Goal: Task Accomplishment & Management: Use online tool/utility

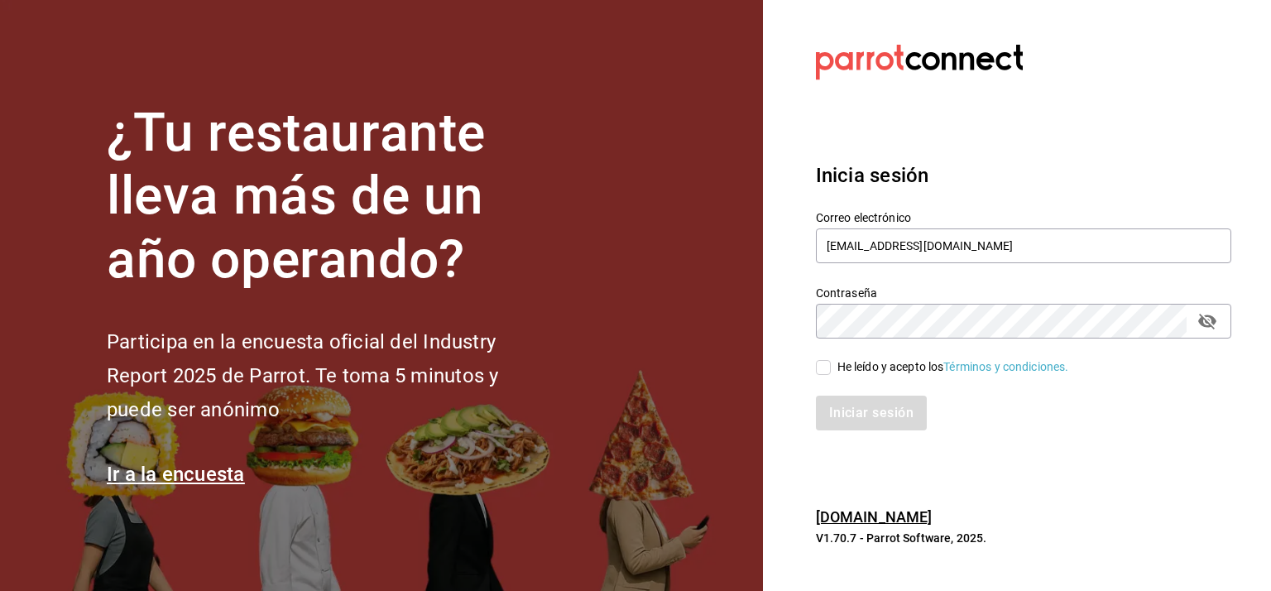
click at [821, 371] on input "He leído y acepto los Términos y condiciones." at bounding box center [823, 367] width 15 height 15
checkbox input "true"
click at [867, 417] on button "Iniciar sesión" at bounding box center [872, 413] width 113 height 35
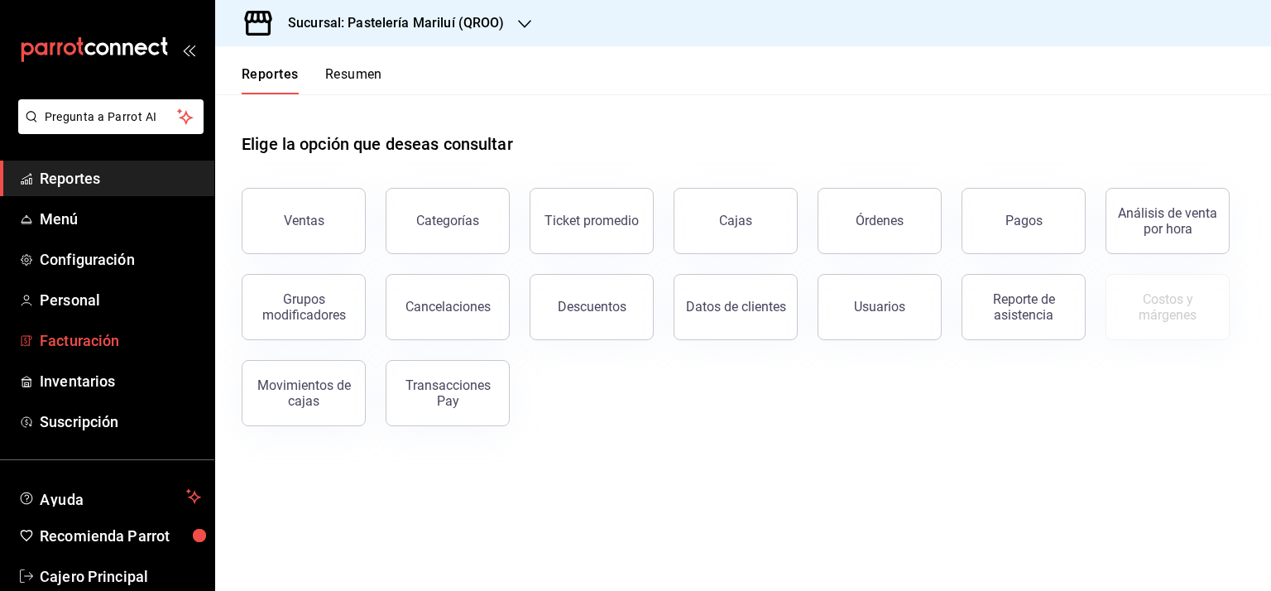
click at [65, 334] on span "Facturación" at bounding box center [120, 340] width 161 height 22
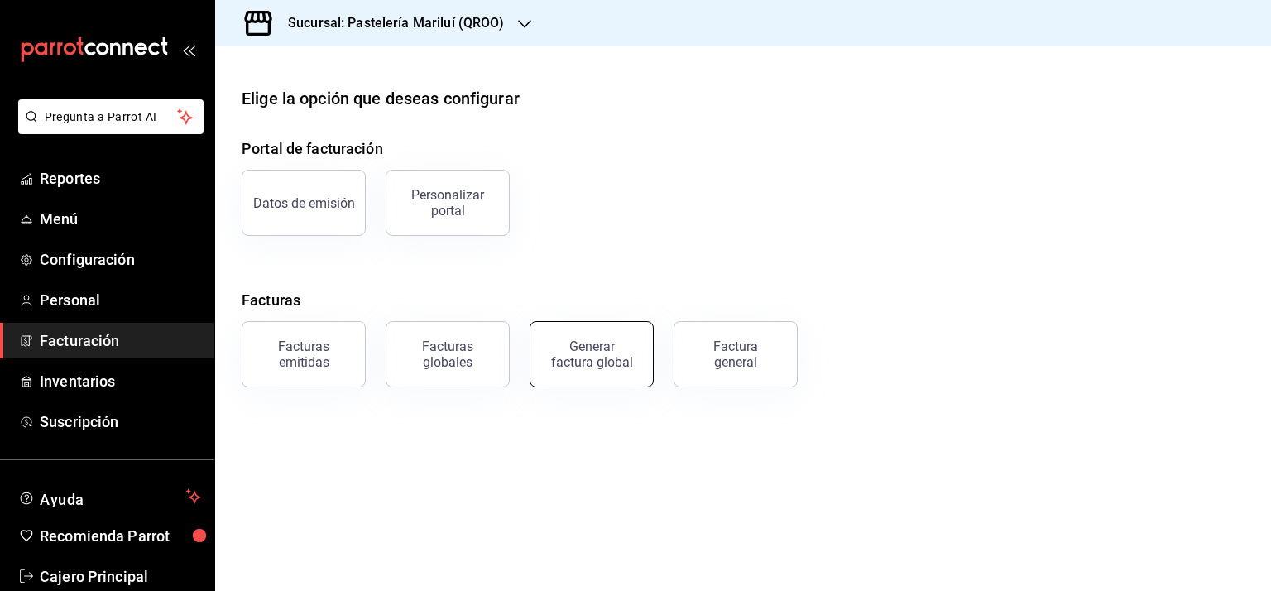
click at [603, 348] on div "Generar factura global" at bounding box center [591, 354] width 83 height 31
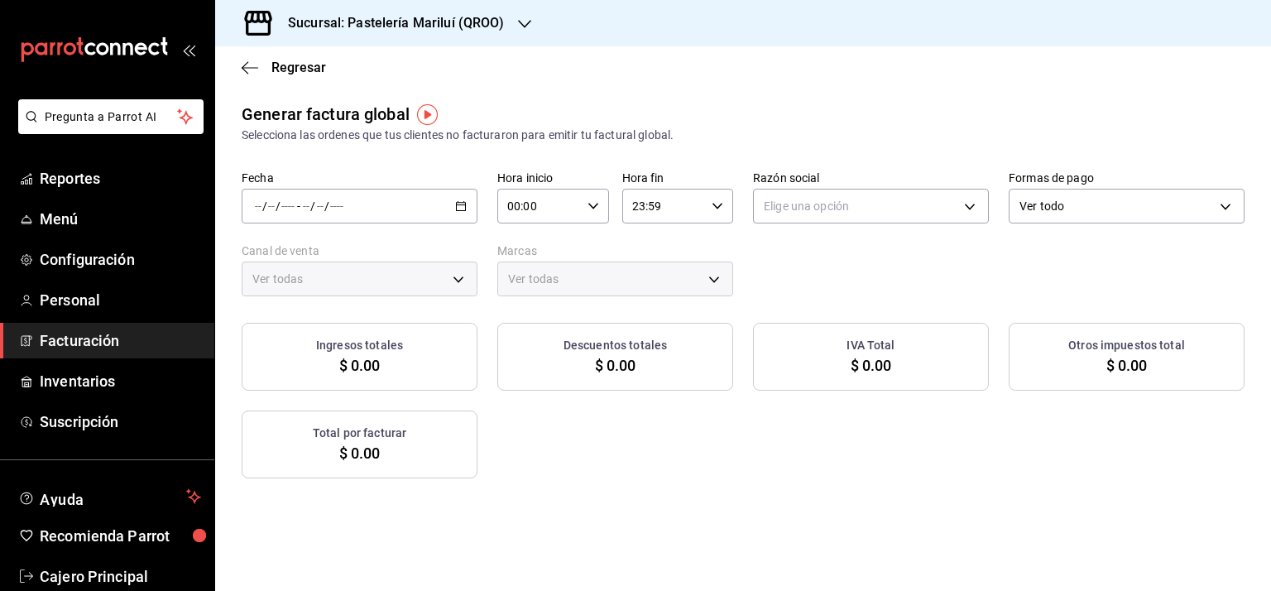
type input "PARROT,UBER_EATS,RAPPI,DIDI_FOOD,ONLINE"
click at [459, 200] on icon "button" at bounding box center [461, 206] width 12 height 12
click at [332, 249] on span "Rango de fechas" at bounding box center [320, 255] width 128 height 17
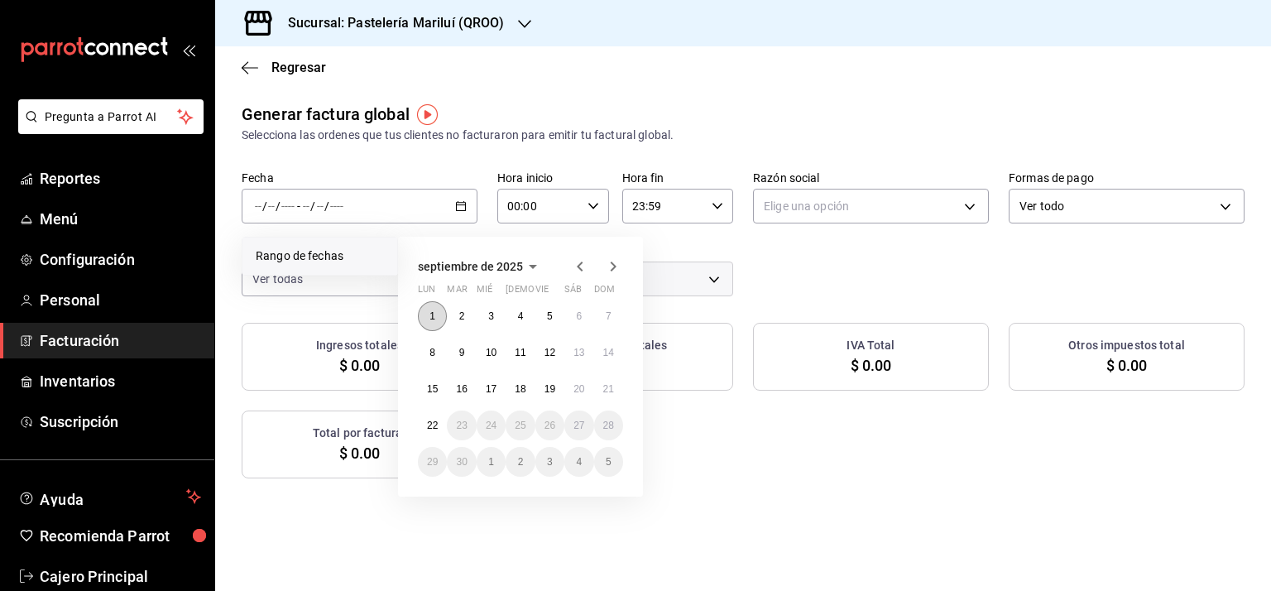
click at [436, 314] on button "1" at bounding box center [432, 316] width 29 height 30
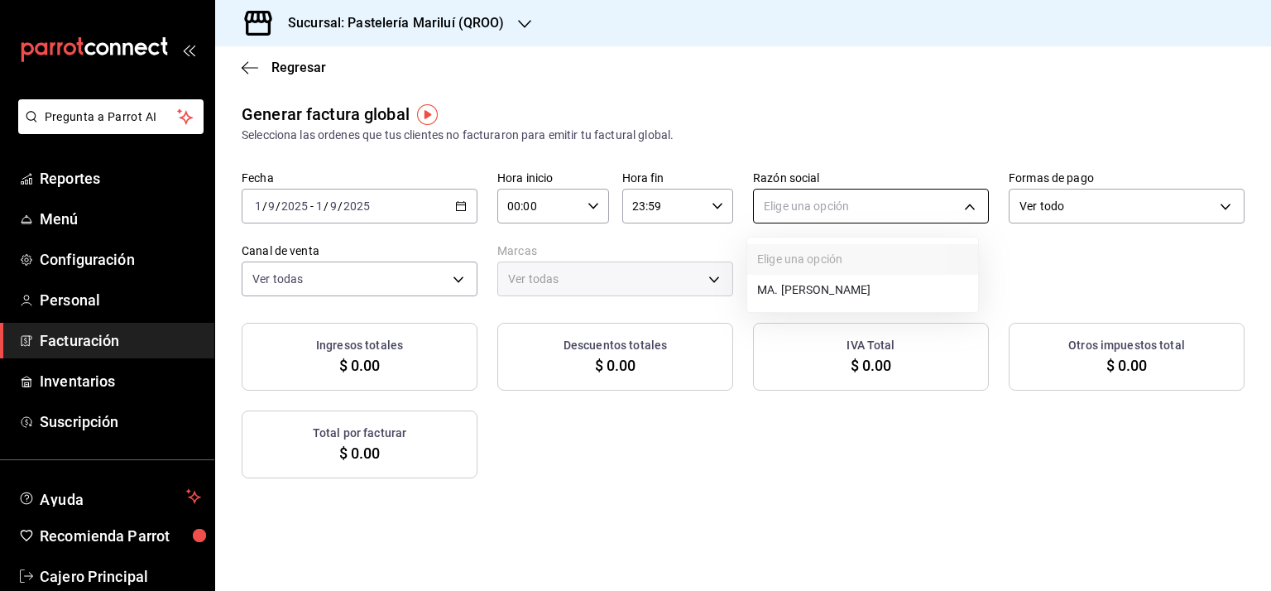
click at [895, 197] on body "Pregunta a Parrot AI Reportes Menú Configuración Personal Facturación Inventari…" at bounding box center [635, 295] width 1271 height 591
click at [879, 290] on li "MA. [PERSON_NAME]" at bounding box center [862, 290] width 231 height 31
type input "bbe4434a-78bb-46bf-8066-af24c608faac"
type input "d1899554-f730-4f51-8c80-c6342bb5bc4c"
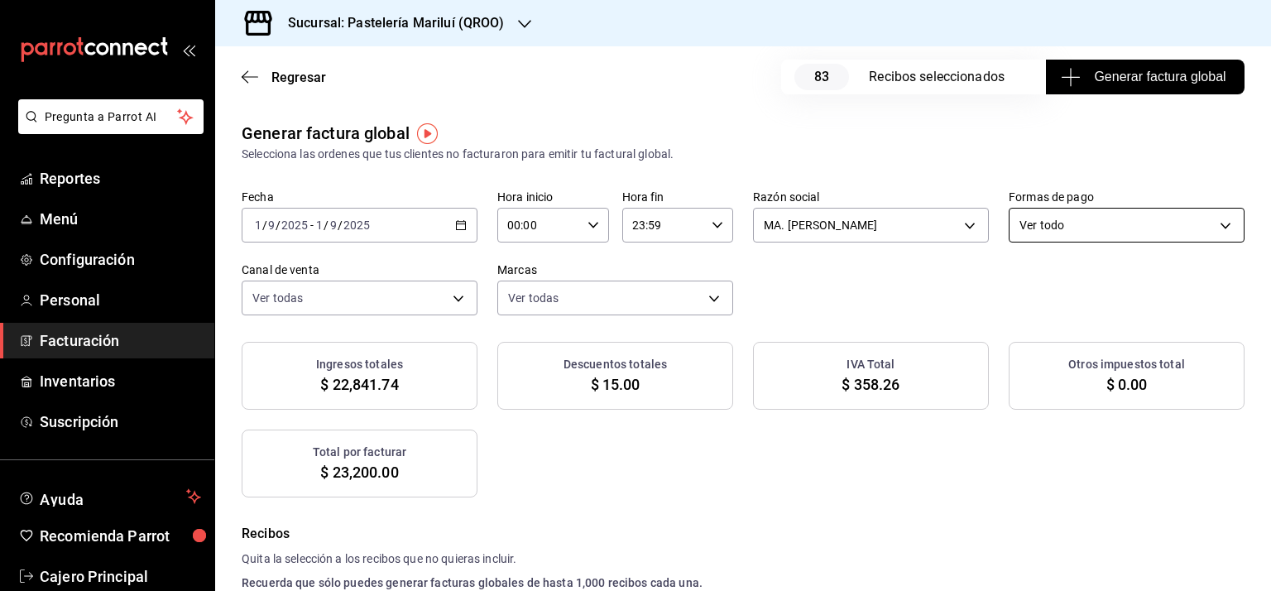
click at [1054, 227] on body "Pregunta a Parrot AI Reportes Menú Configuración Personal Facturación Inventari…" at bounding box center [635, 295] width 1271 height 591
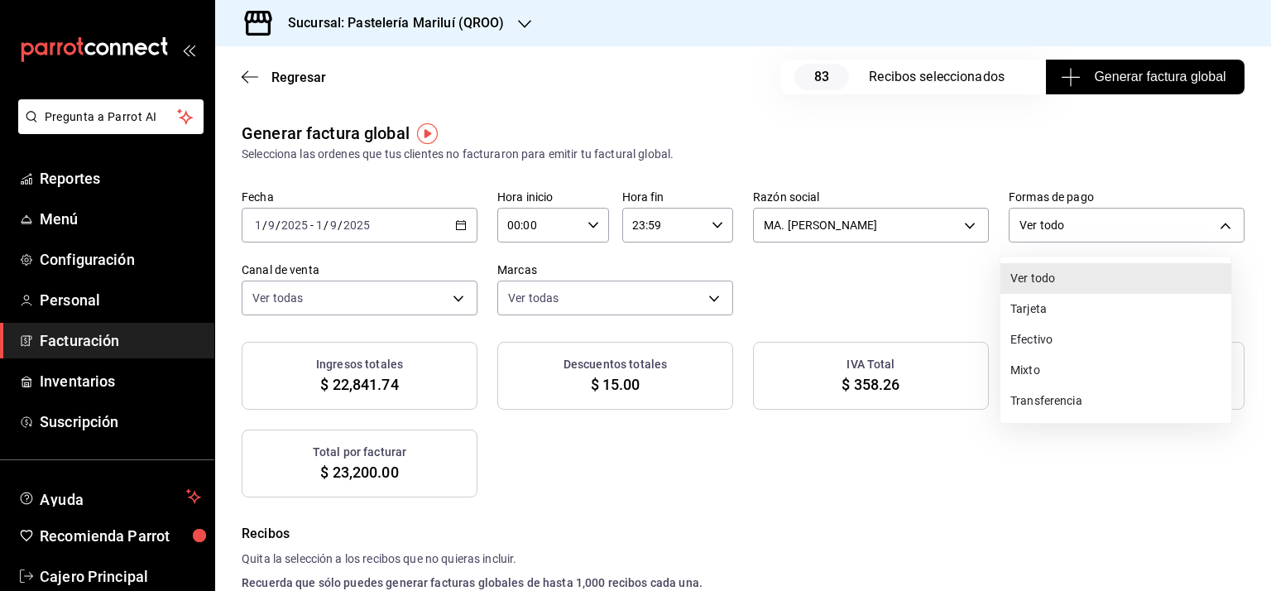
click at [1033, 345] on li "Efectivo" at bounding box center [1116, 339] width 231 height 31
type input "CASH"
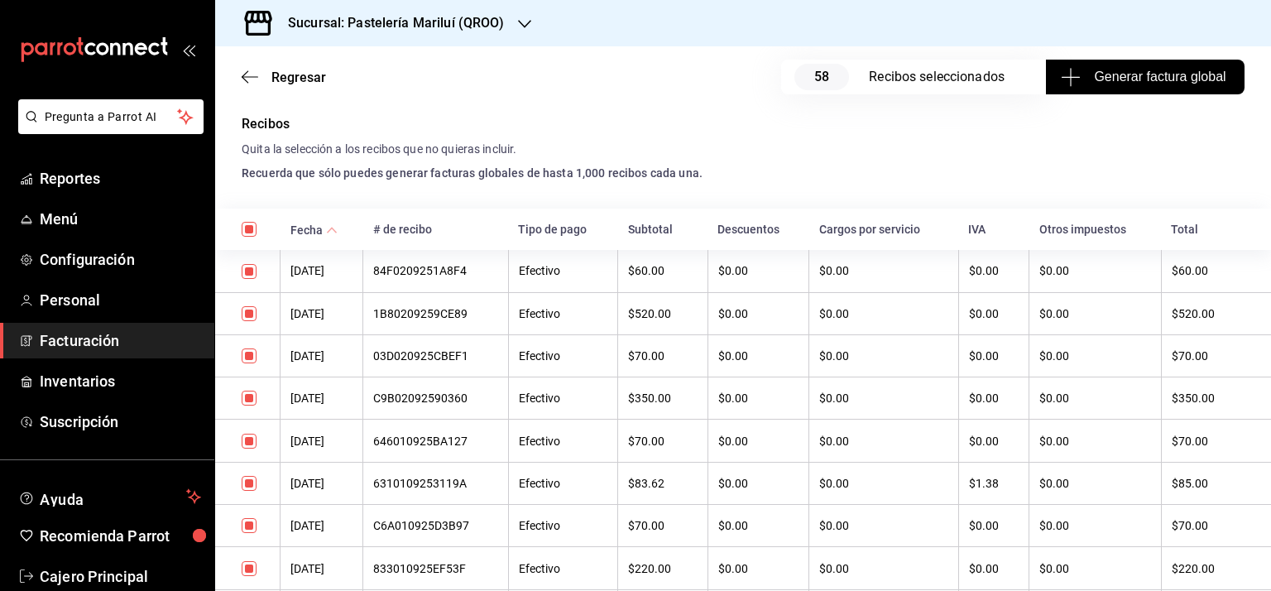
scroll to position [414, 0]
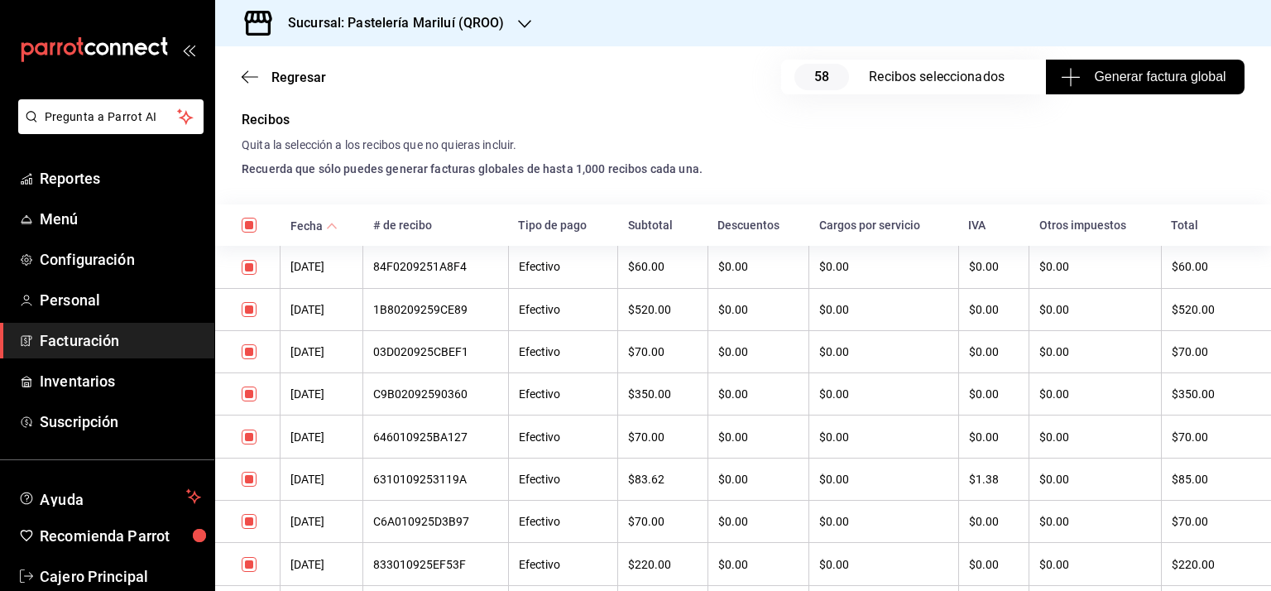
click at [329, 224] on \(Stroke\) at bounding box center [331, 226] width 10 height 6
click at [445, 272] on div "3EC0109250B87C" at bounding box center [435, 266] width 125 height 13
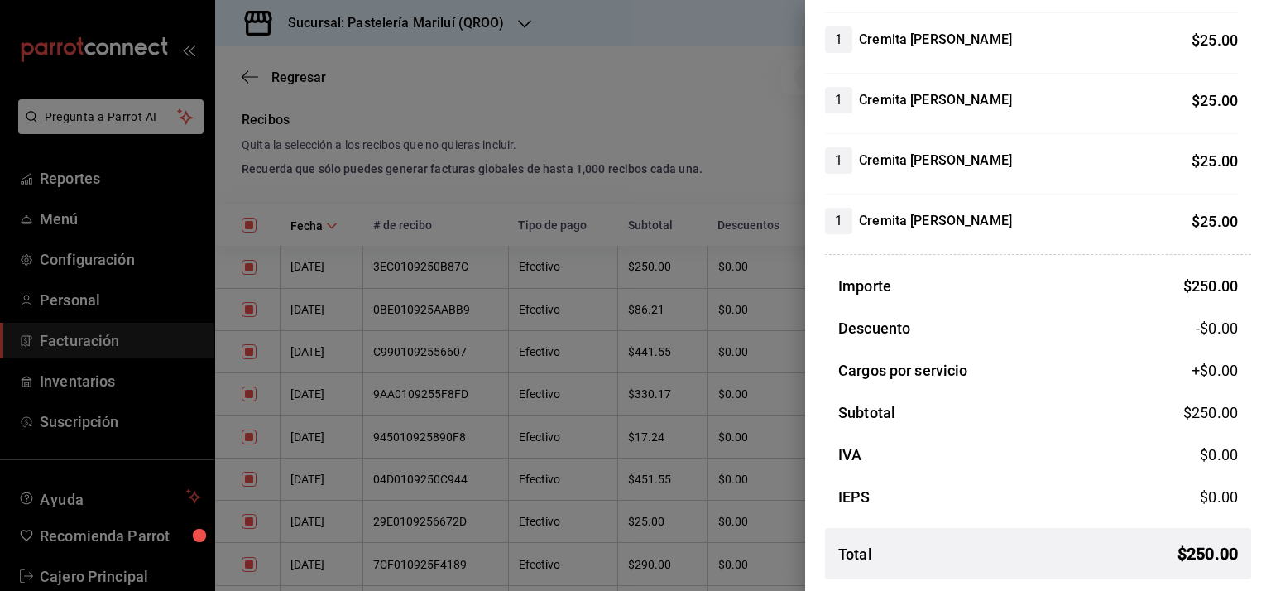
scroll to position [0, 0]
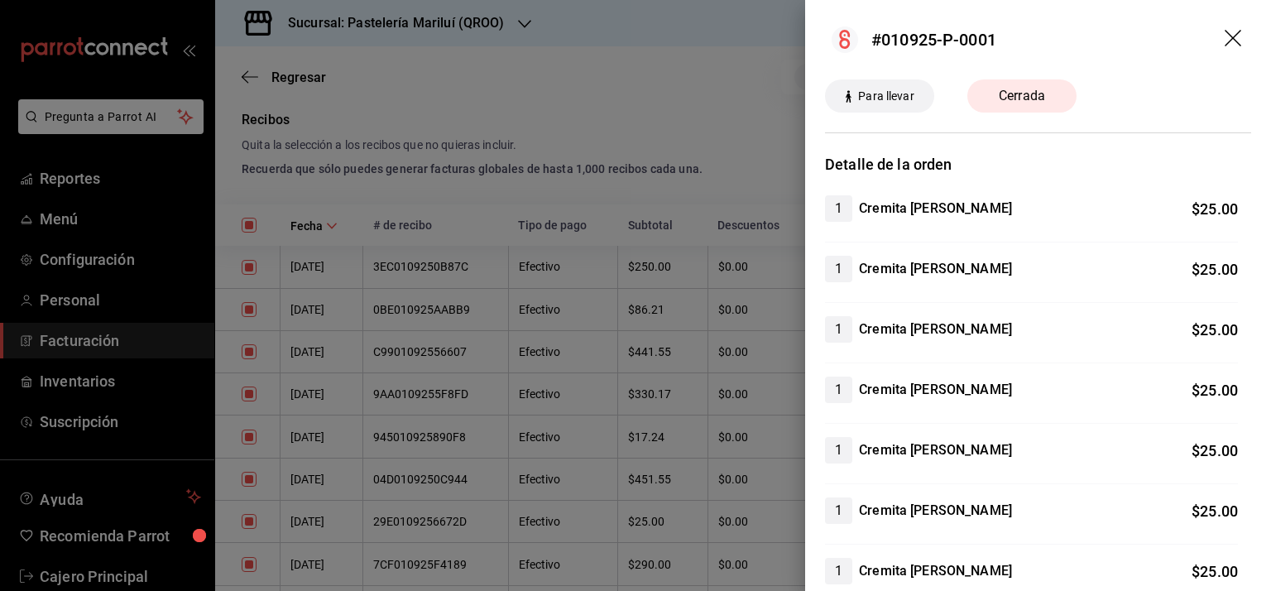
click at [1225, 32] on icon "drag" at bounding box center [1235, 40] width 20 height 20
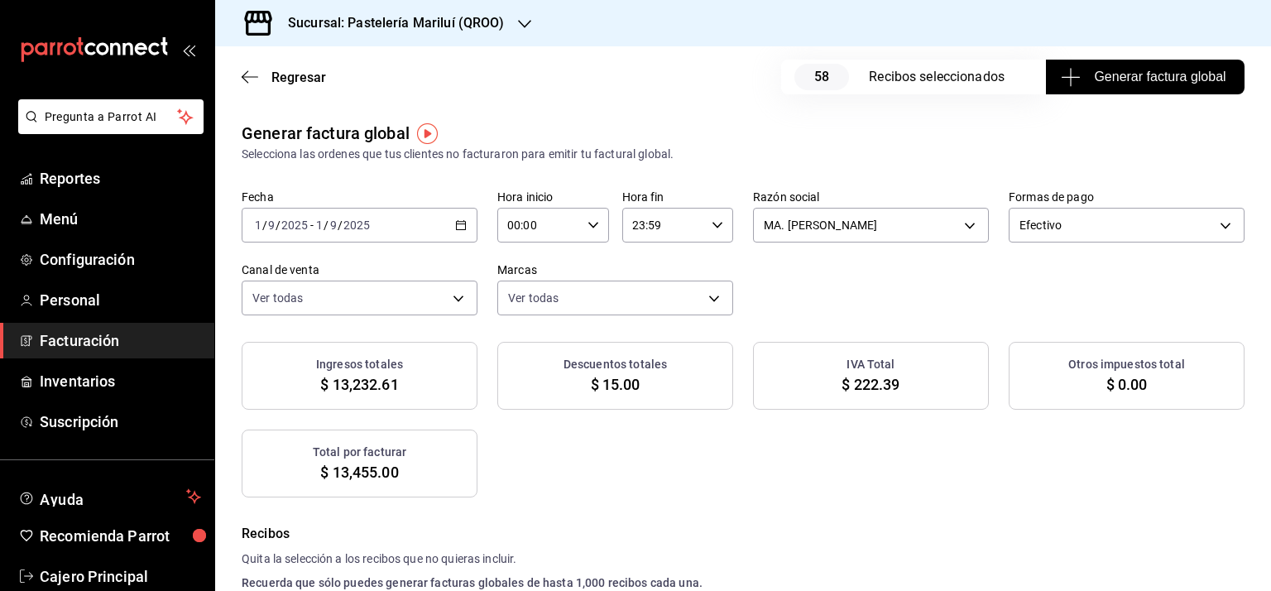
click at [1131, 74] on span "Generar factura global" at bounding box center [1144, 77] width 161 height 20
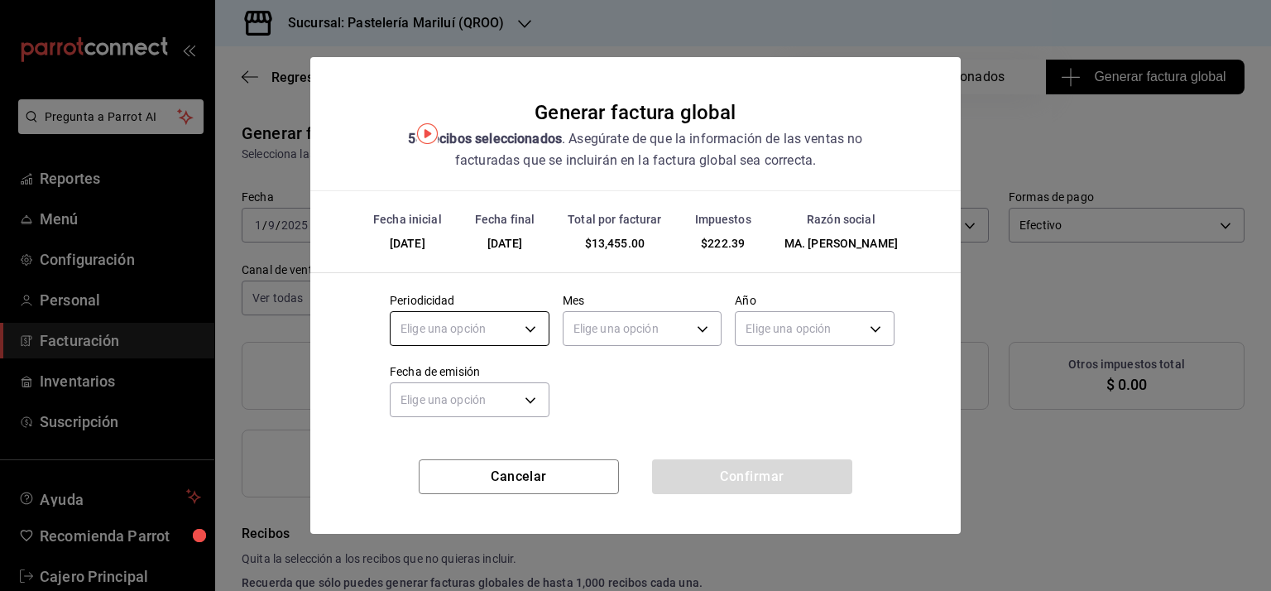
click at [454, 337] on body "Pregunta a Parrot AI Reportes Menú Configuración Personal Facturación Inventari…" at bounding box center [635, 295] width 1271 height 591
click at [435, 388] on li "Diario" at bounding box center [470, 388] width 158 height 27
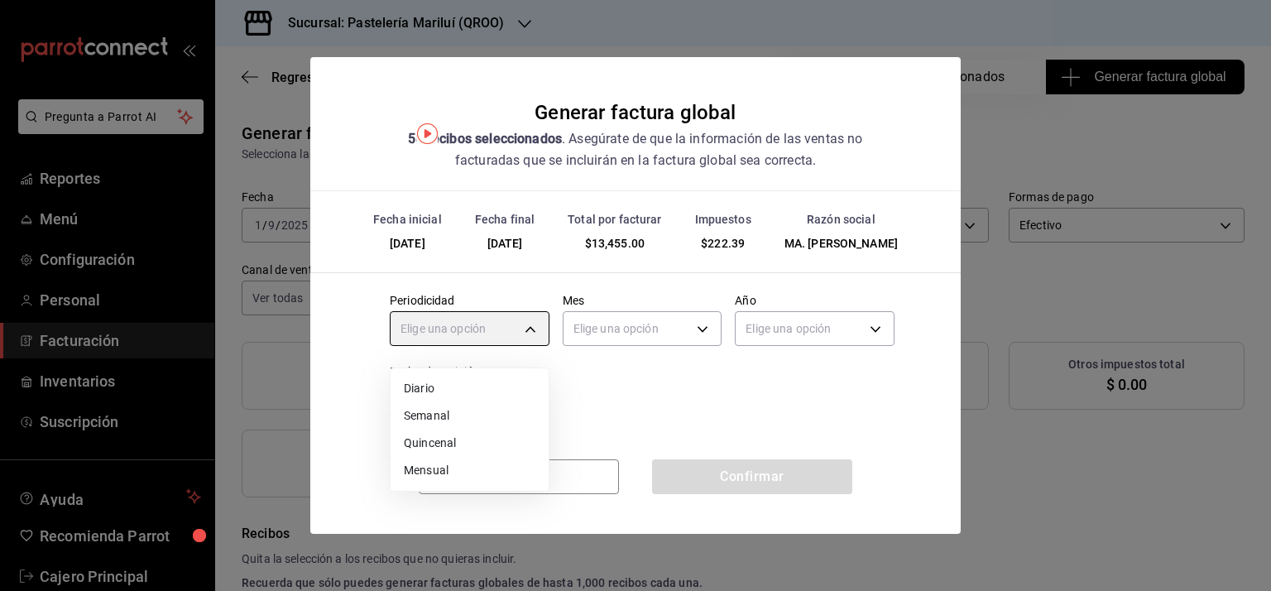
type input "DAILY"
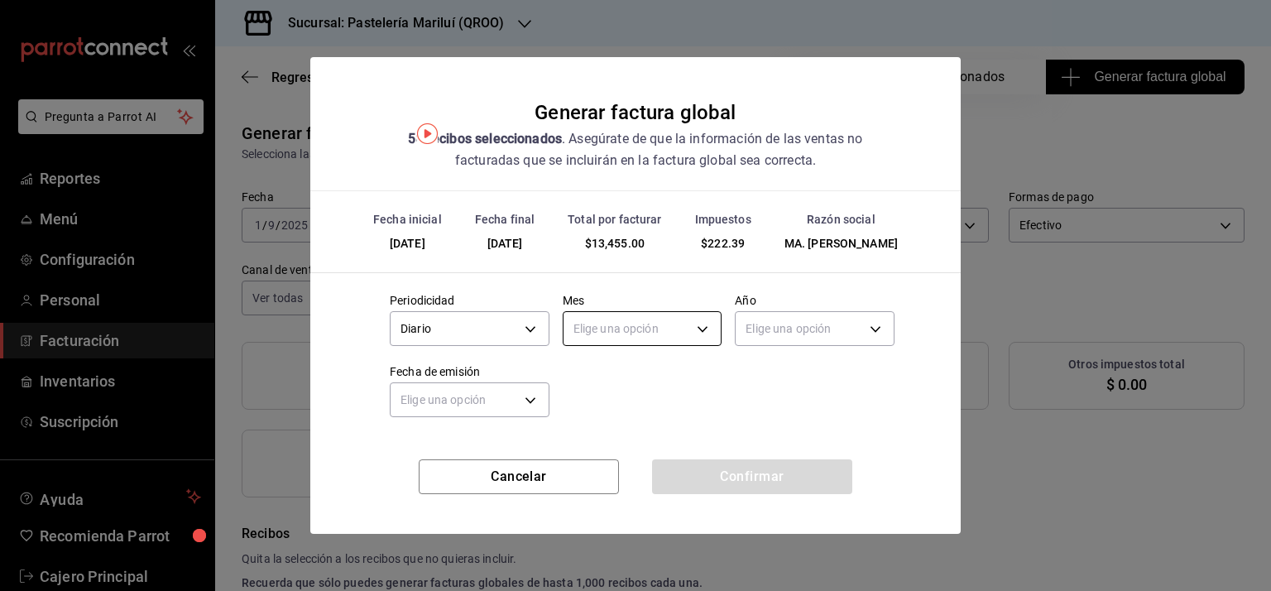
click at [646, 333] on body "Pregunta a Parrot AI Reportes Menú Configuración Personal Facturación Inventari…" at bounding box center [635, 295] width 1271 height 591
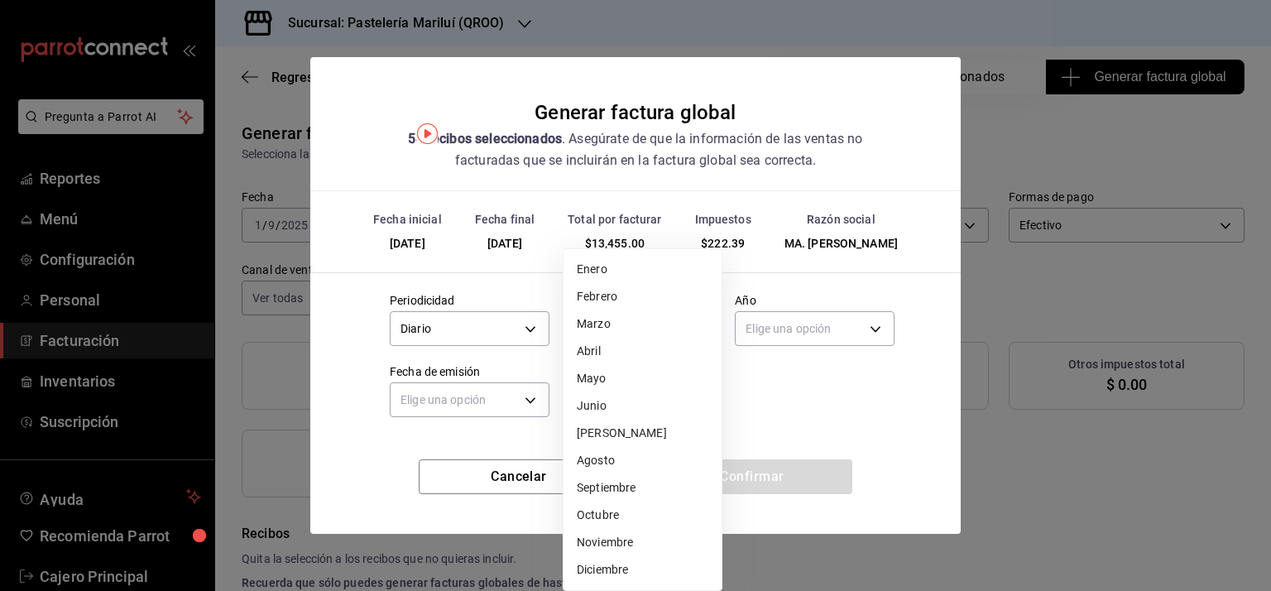
click at [615, 487] on li "Septiembre" at bounding box center [643, 487] width 158 height 27
type input "9"
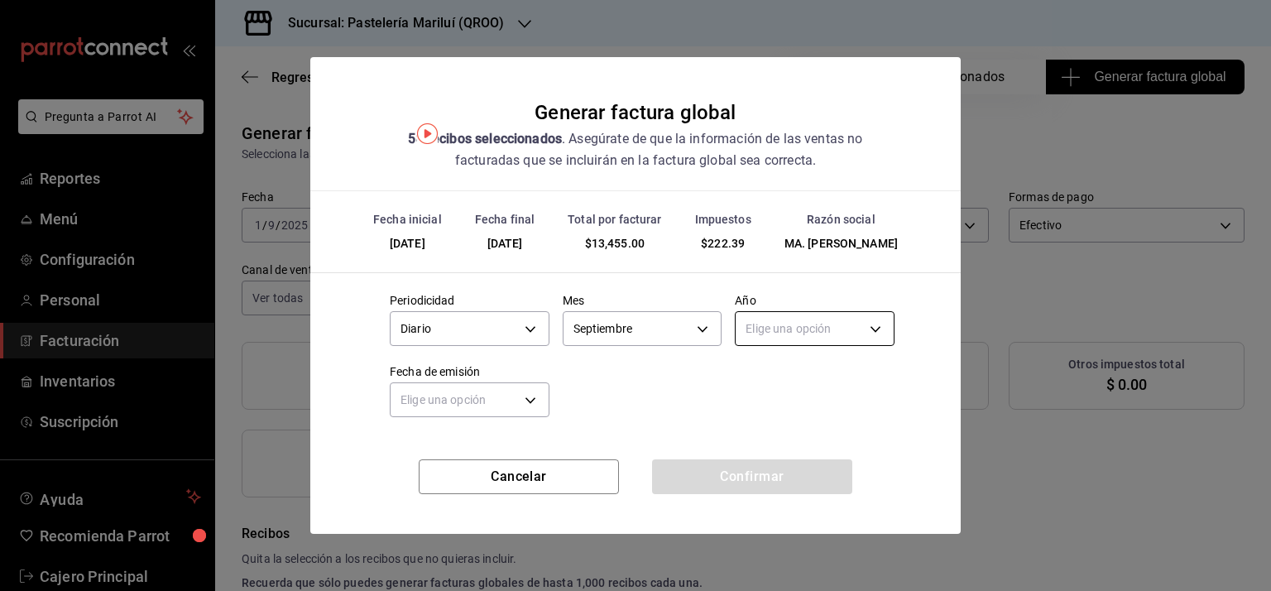
click at [809, 339] on body "Pregunta a Parrot AI Reportes Menú Configuración Personal Facturación Inventari…" at bounding box center [635, 295] width 1271 height 591
click at [753, 383] on li "2025" at bounding box center [815, 388] width 158 height 27
type input "2025"
click at [515, 405] on body "Pregunta a Parrot AI Reportes Menú Configuración Personal Facturación Inventari…" at bounding box center [635, 295] width 1271 height 591
click at [421, 463] on li "Hoy" at bounding box center [470, 459] width 158 height 27
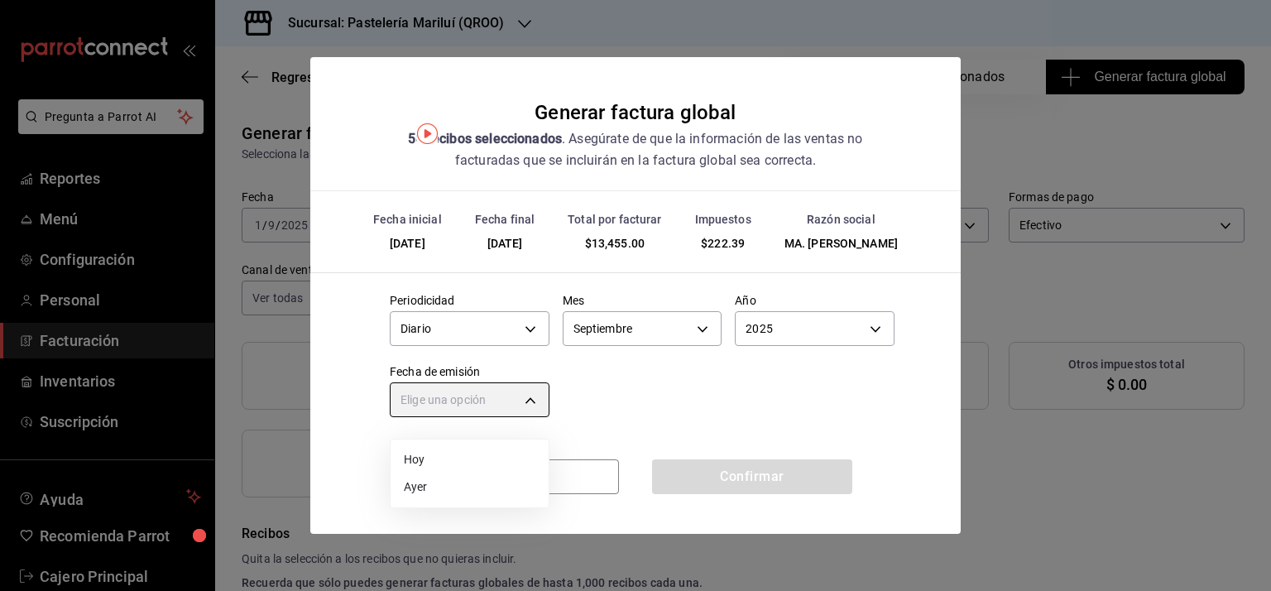
type input "[DATE]"
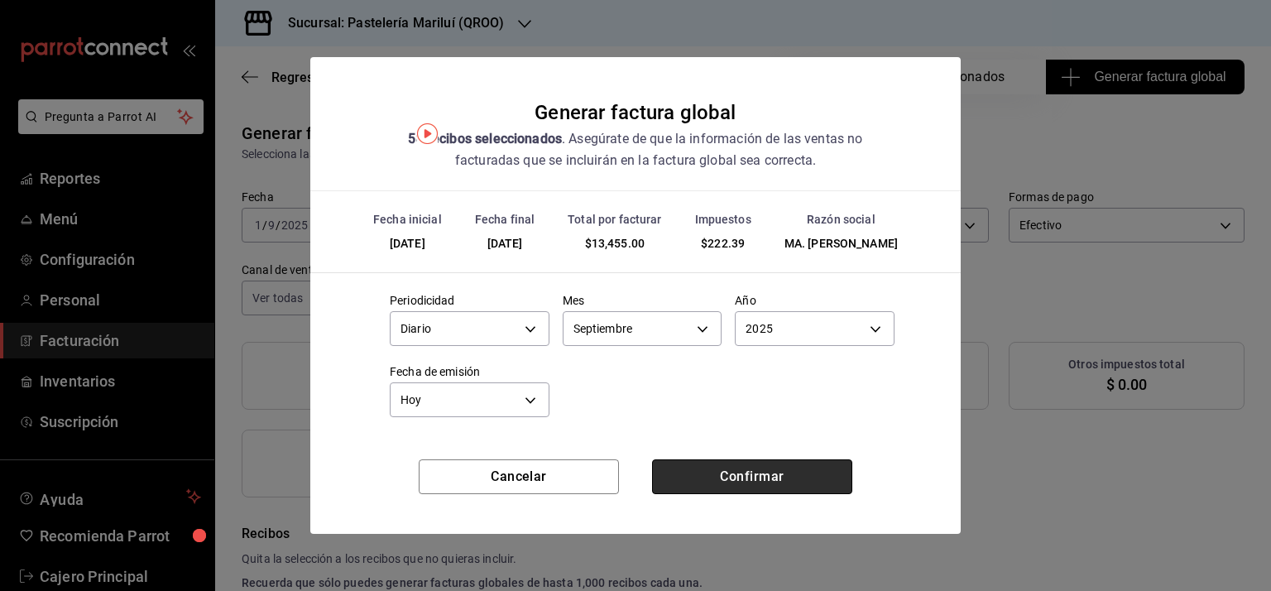
click at [766, 492] on button "Confirmar" at bounding box center [752, 476] width 200 height 35
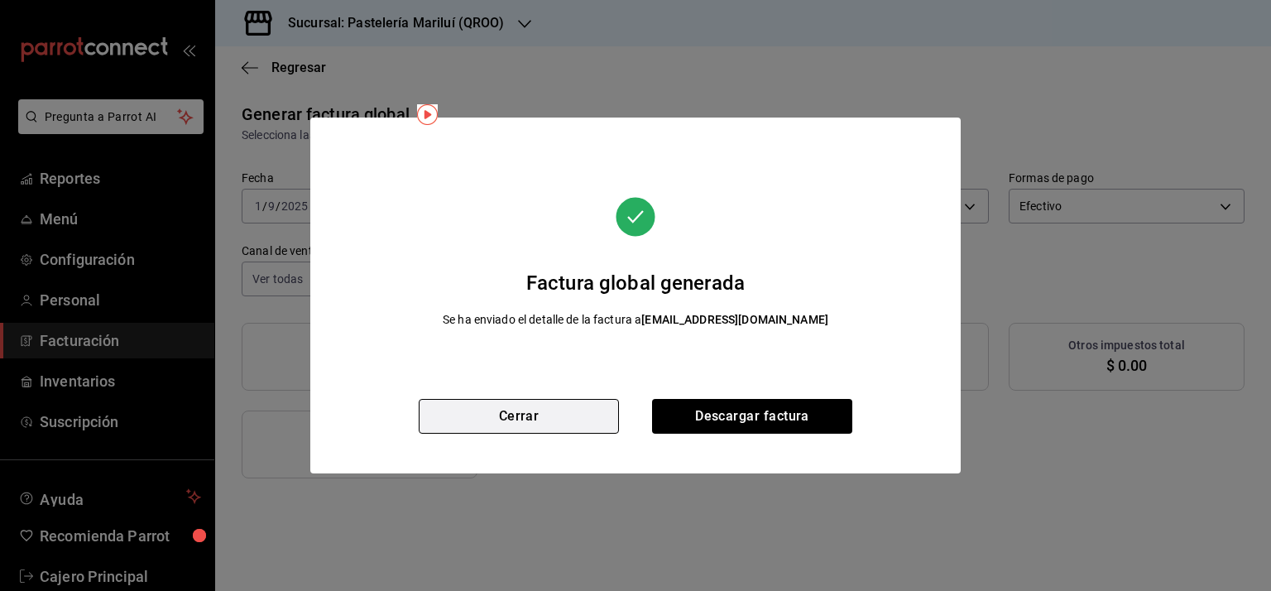
click at [540, 416] on button "Cerrar" at bounding box center [519, 416] width 200 height 35
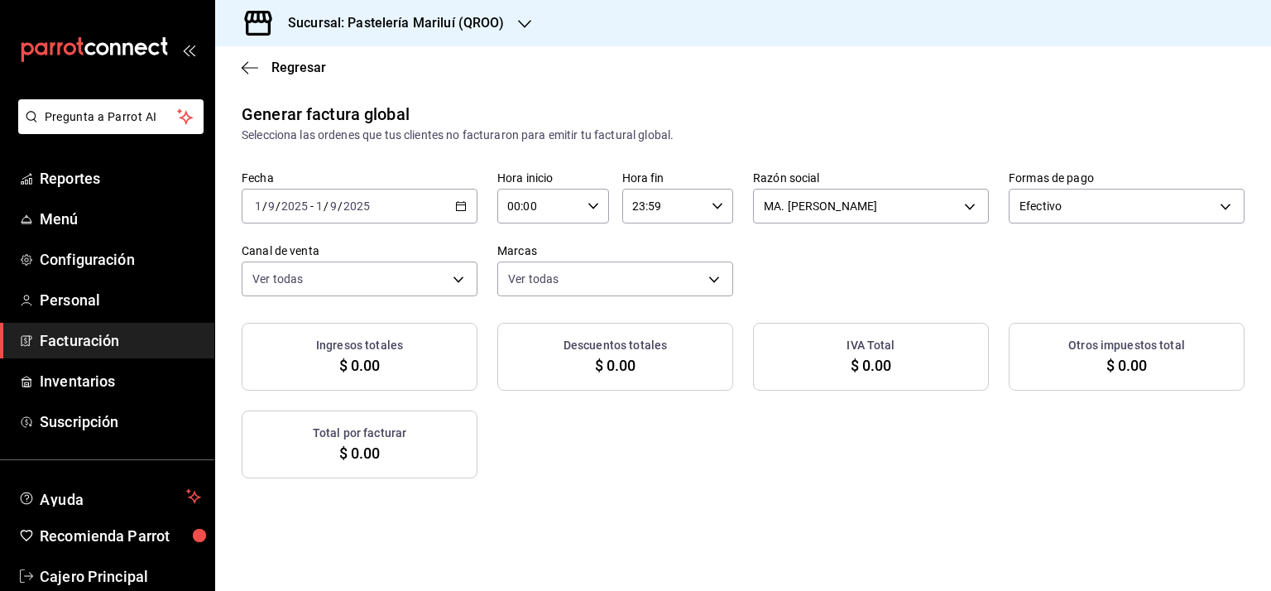
scroll to position [265, 0]
